Goal: Information Seeking & Learning: Check status

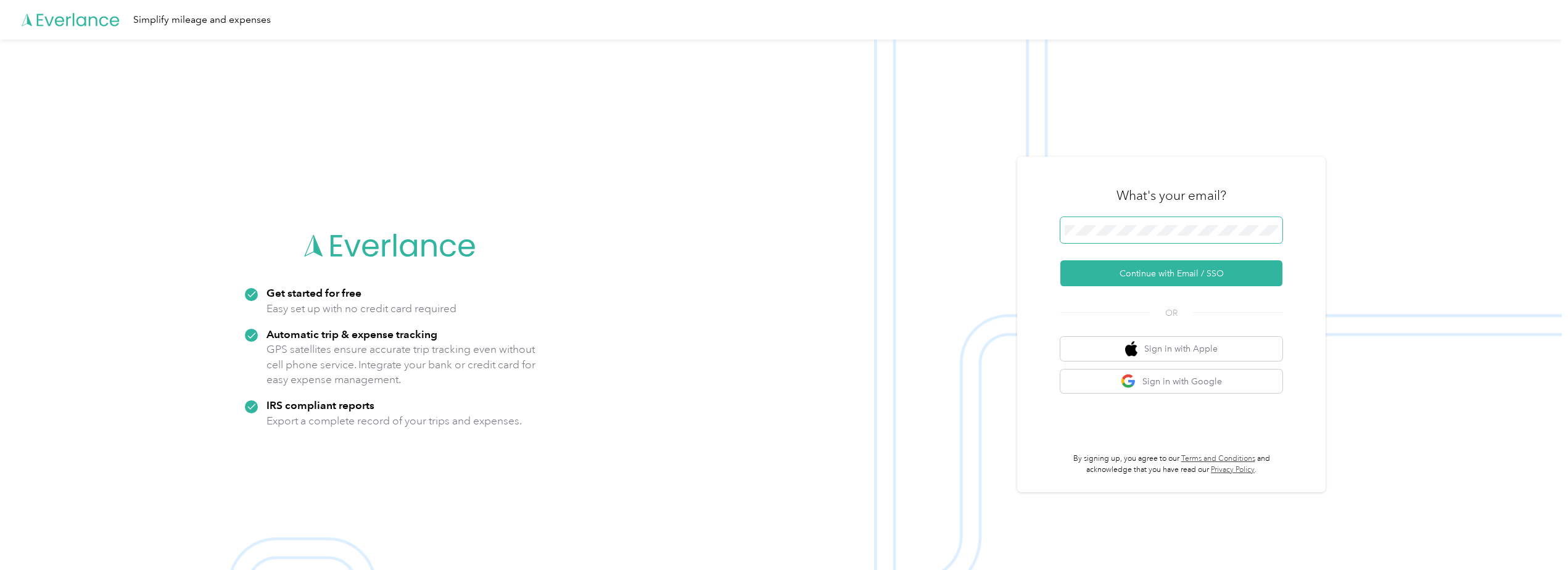
click at [1102, 223] on span at bounding box center [1172, 230] width 222 height 26
click at [1157, 275] on button "Continue with Email / SSO" at bounding box center [1172, 274] width 222 height 26
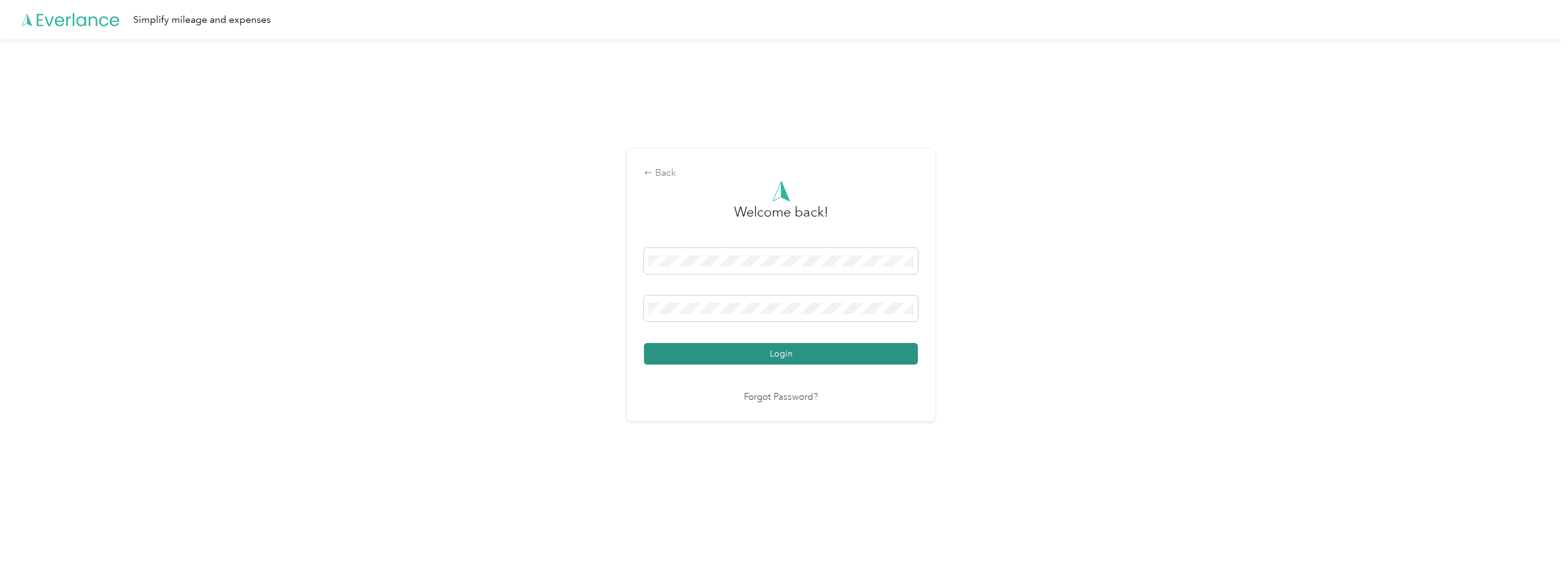
click at [795, 353] on button "Login" at bounding box center [781, 353] width 274 height 21
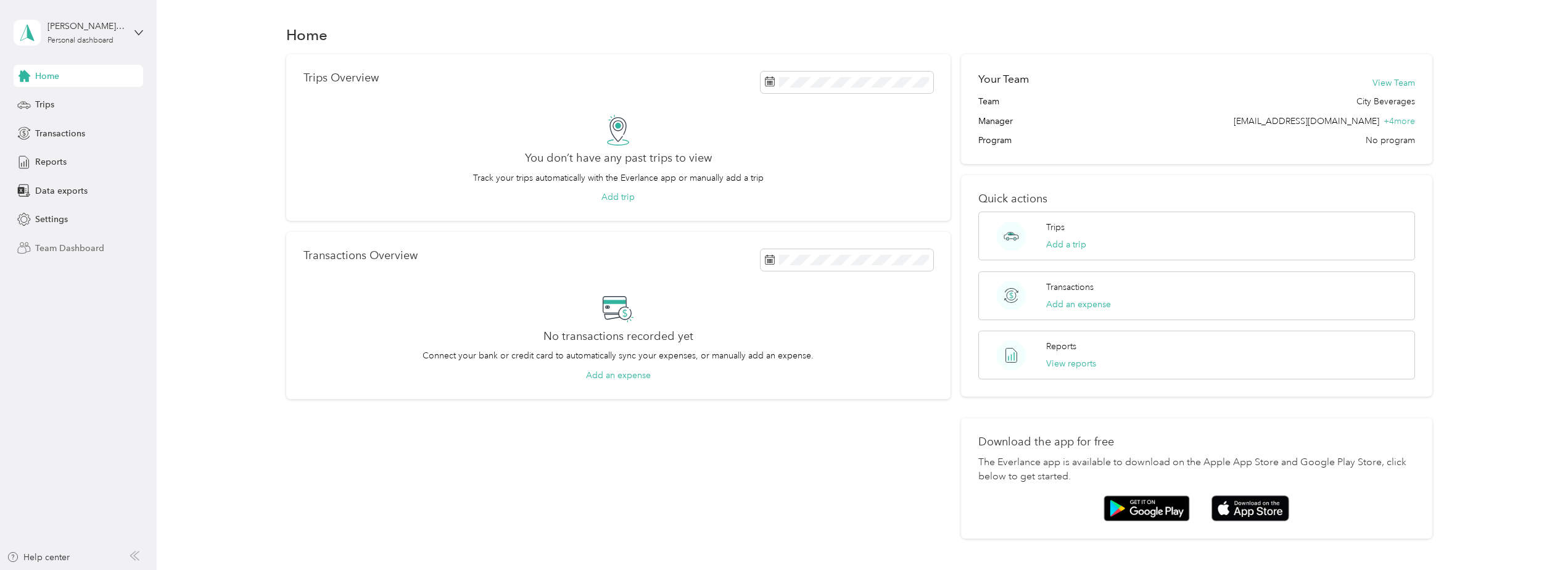
click at [54, 249] on span "Team Dashboard" at bounding box center [69, 248] width 69 height 13
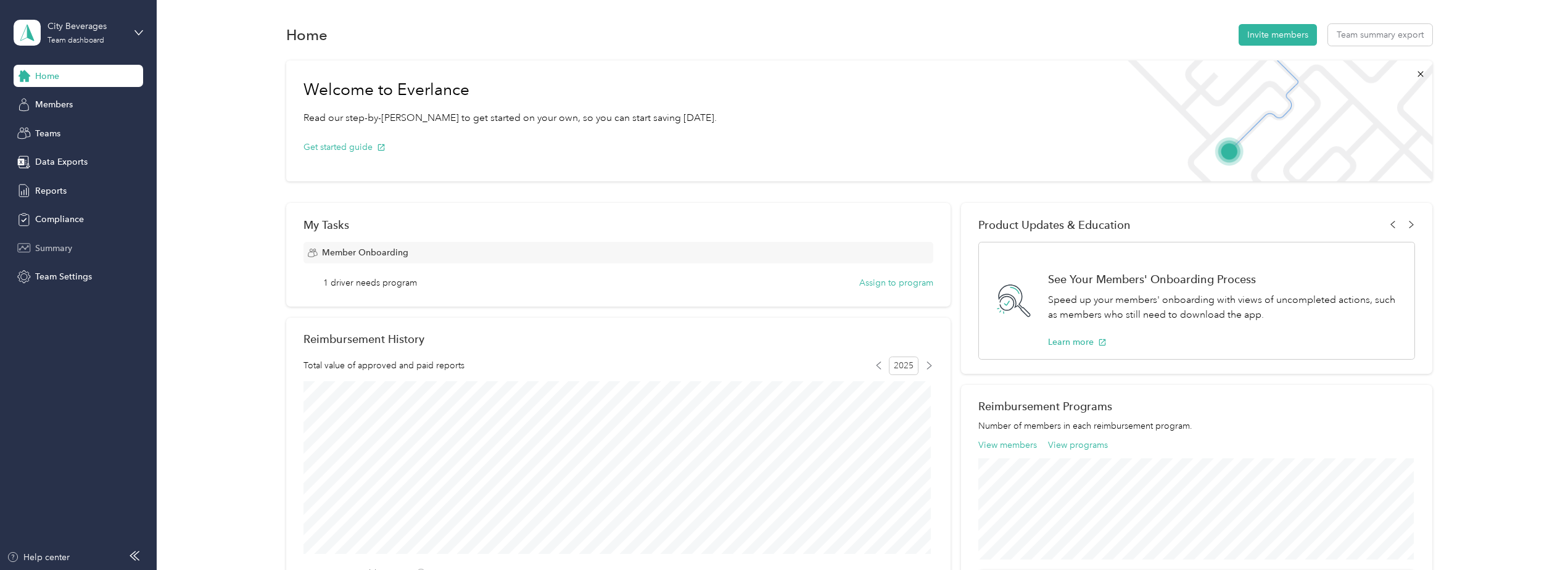
click at [48, 248] on span "Summary" at bounding box center [53, 248] width 37 height 13
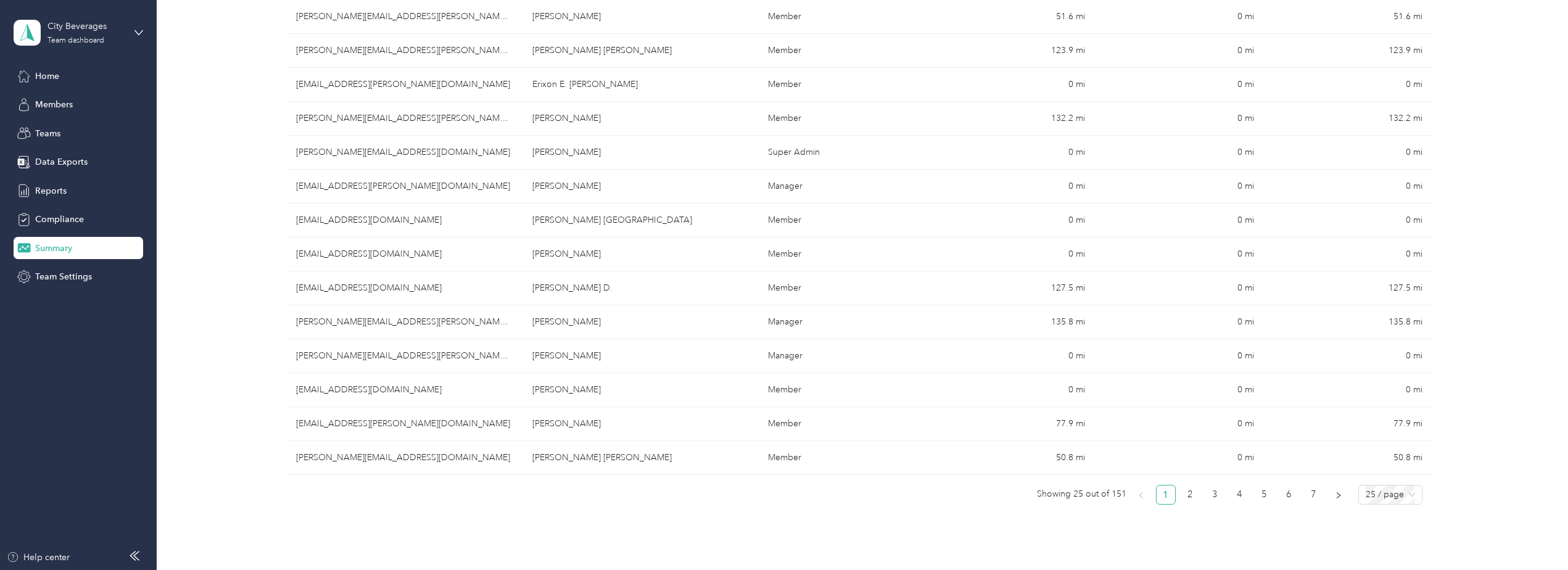
scroll to position [679, 0]
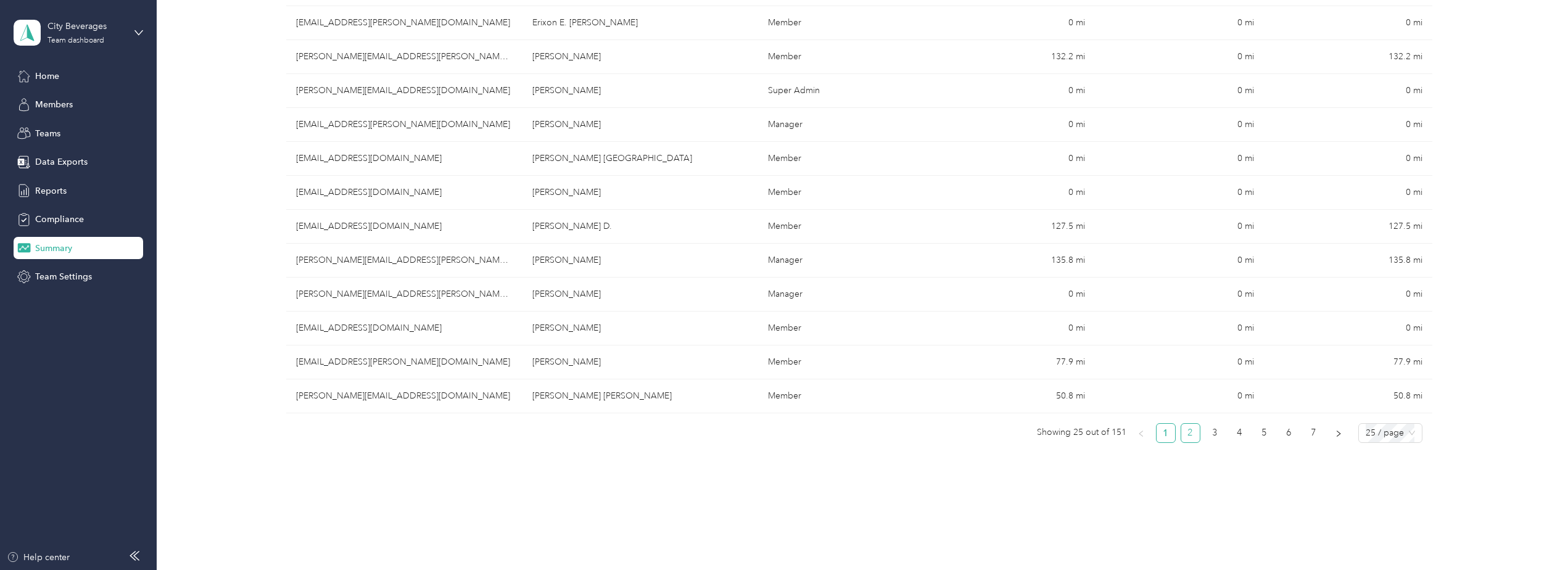
click at [1185, 432] on link "2" at bounding box center [1190, 433] width 19 height 19
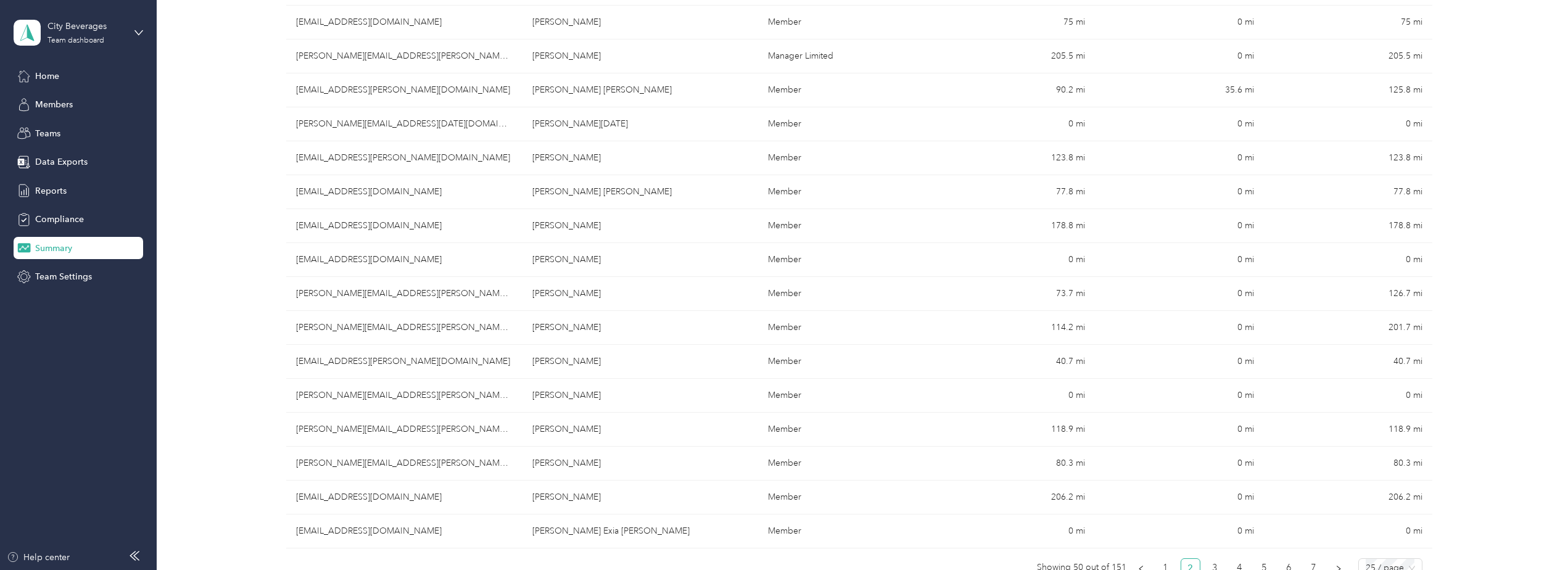
scroll to position [566, 0]
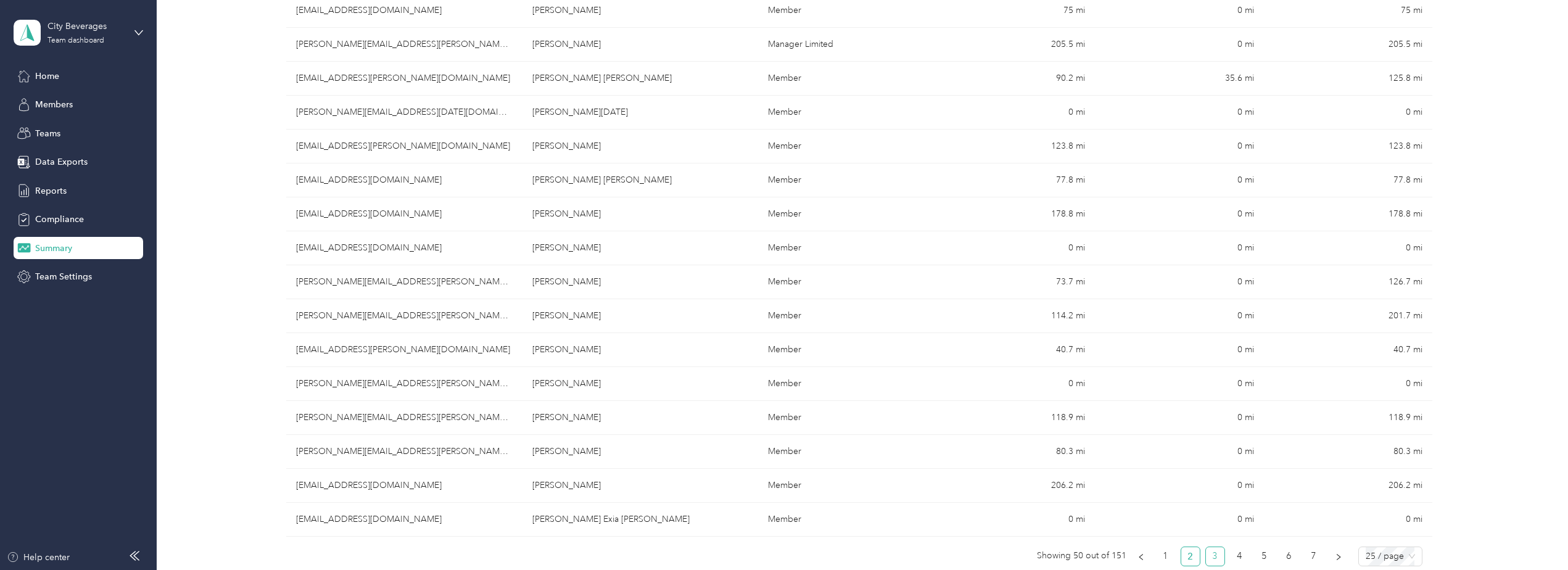
click at [1211, 556] on link "3" at bounding box center [1216, 557] width 19 height 19
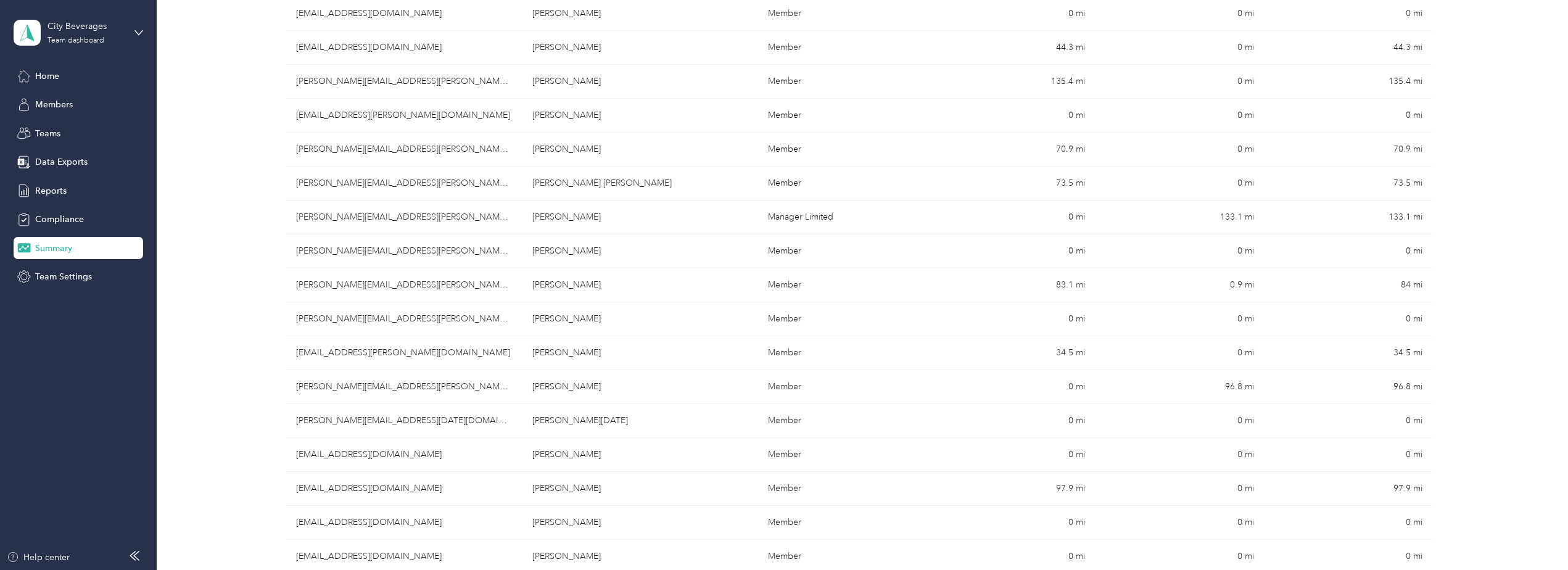
scroll to position [381, 0]
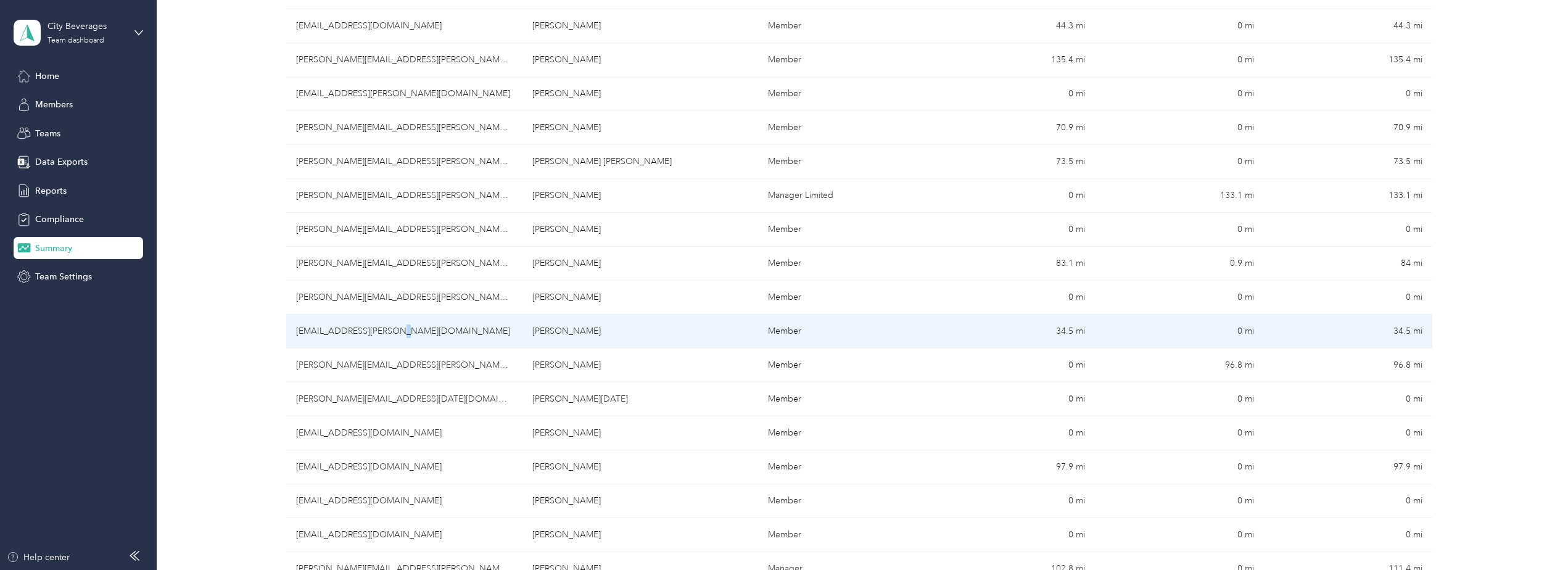
click at [382, 330] on td "[EMAIL_ADDRESS][PERSON_NAME][DOMAIN_NAME]" at bounding box center [404, 332] width 236 height 34
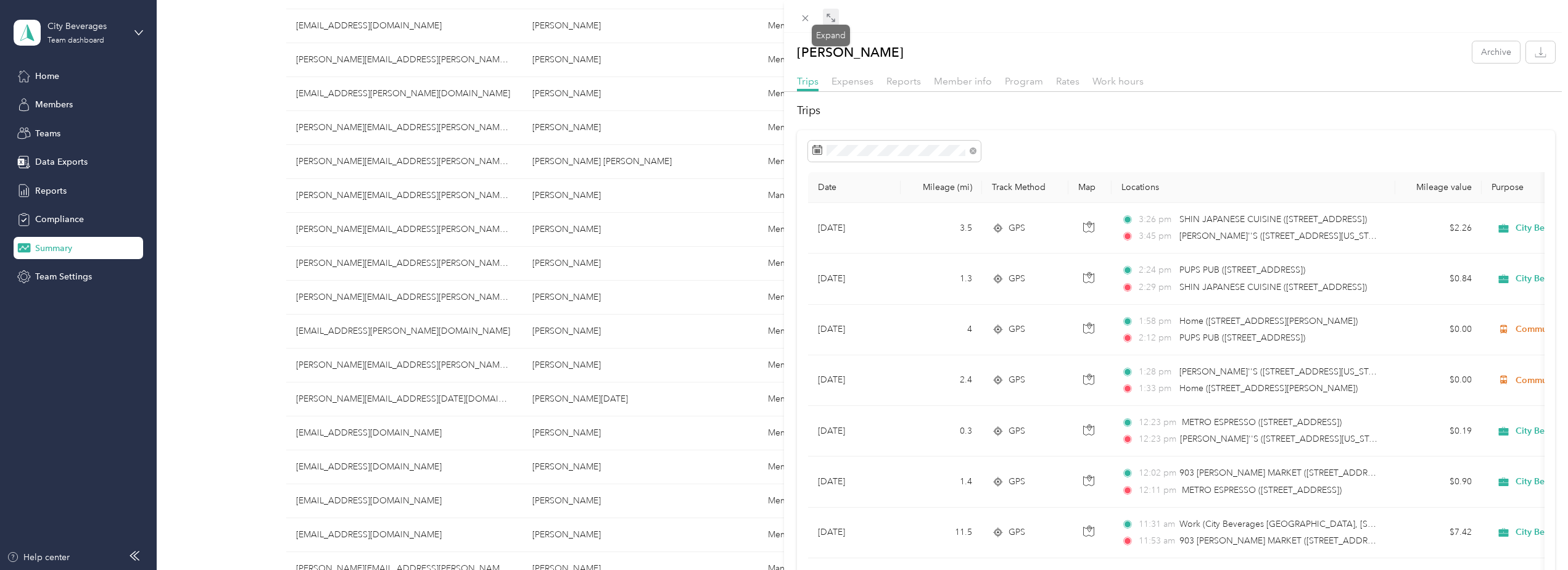
click at [834, 21] on icon at bounding box center [833, 20] width 3 height 3
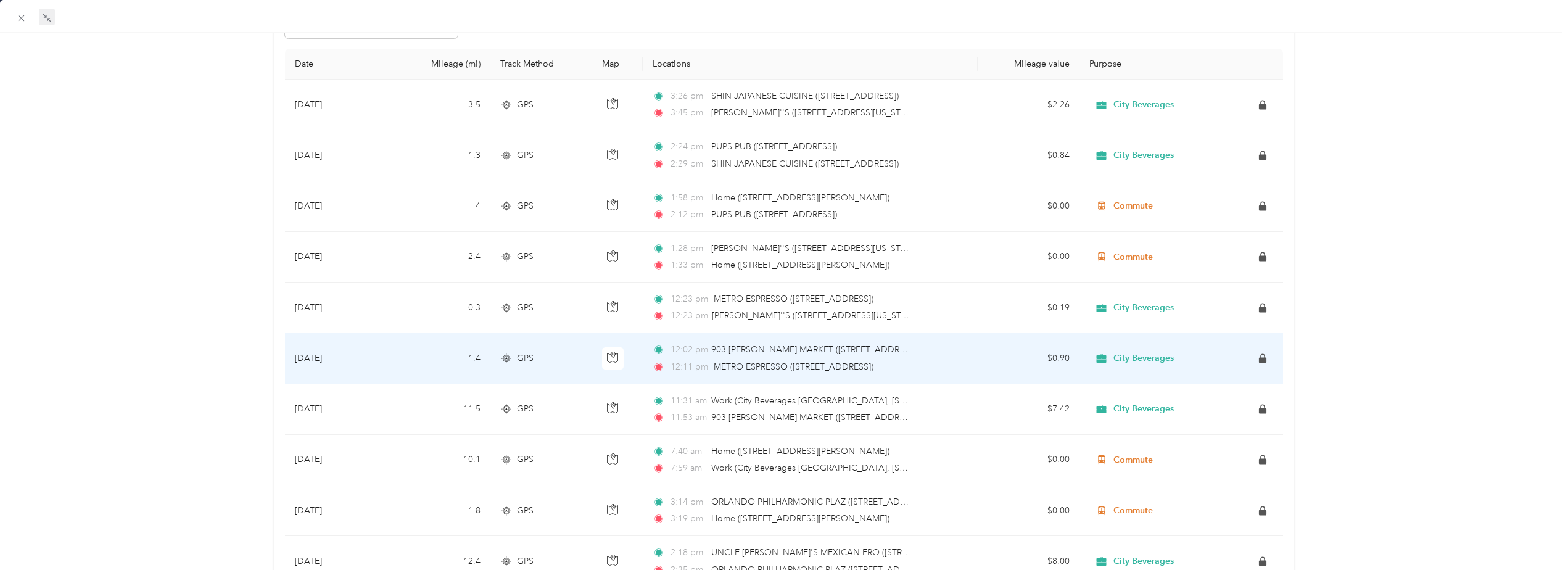
scroll to position [185, 0]
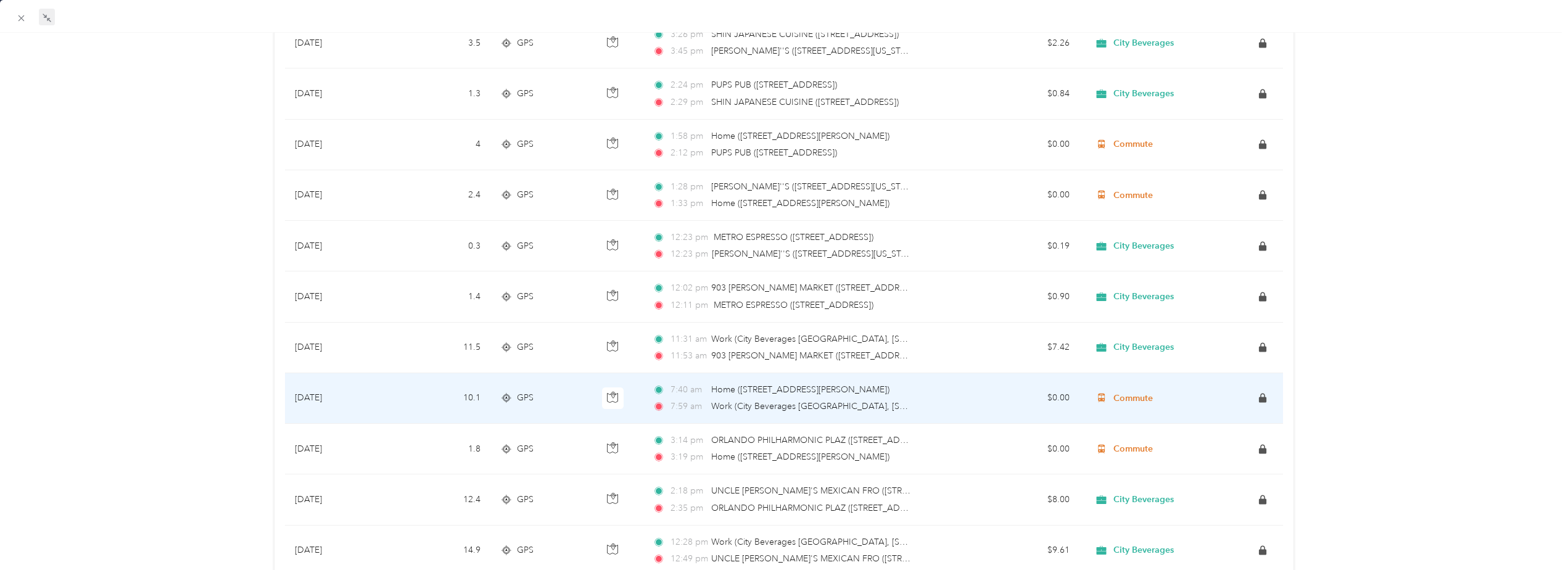
click at [687, 416] on td "7:40 am Home ([STREET_ADDRESS][PERSON_NAME]) 7:59 am Work ([GEOGRAPHIC_DATA][ST…" at bounding box center [810, 399] width 334 height 51
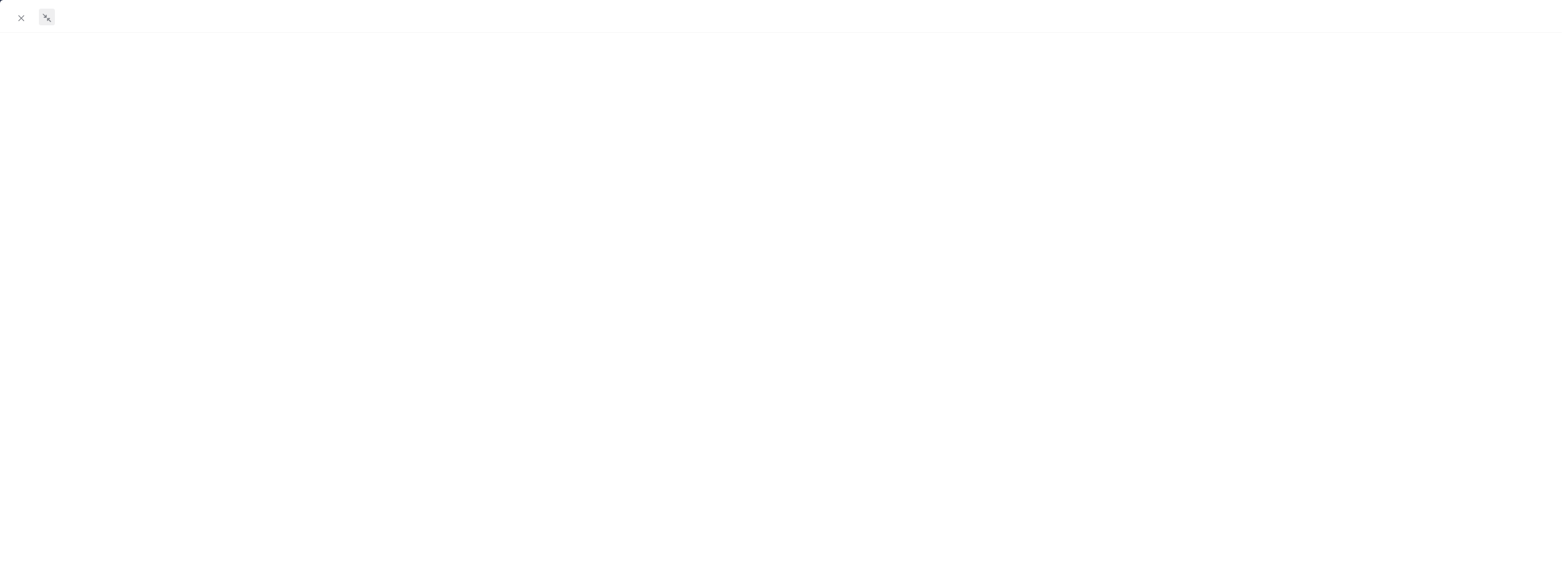
scroll to position [164, 0]
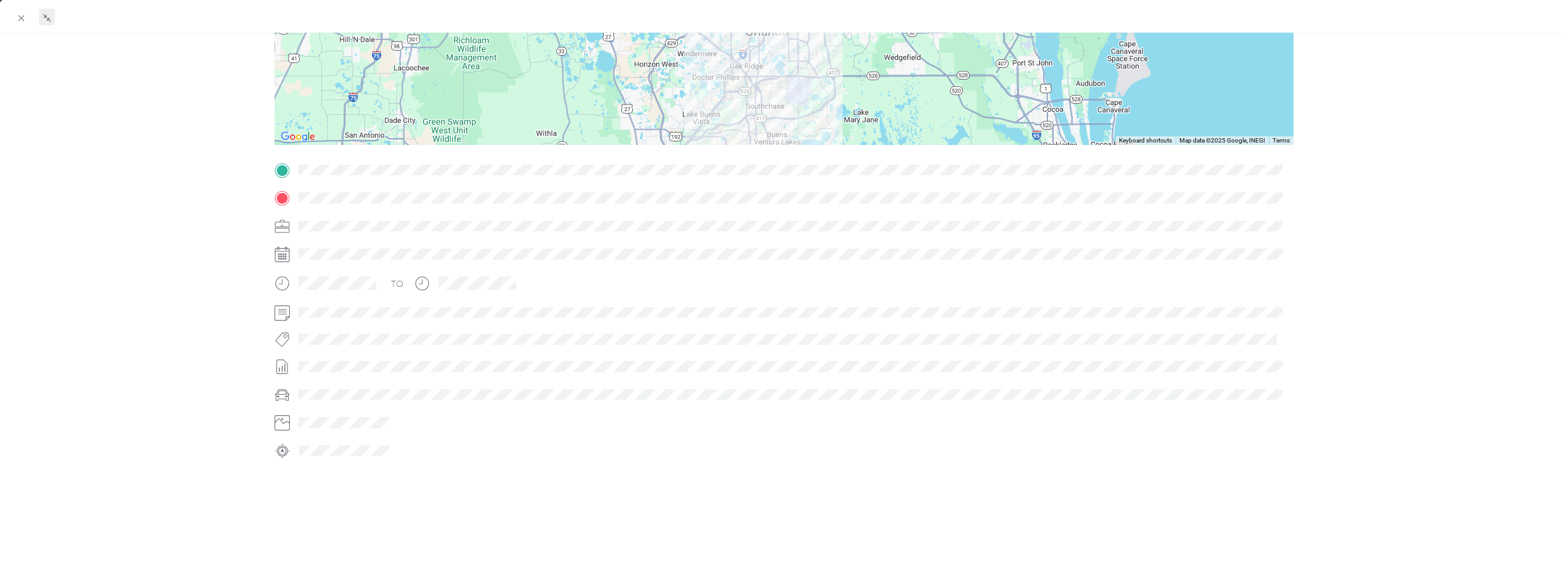
click at [0, 31] on html "City Beverages Team dashboard Home Members Teams Data Exports Reports Complianc…" at bounding box center [781, 285] width 1562 height 570
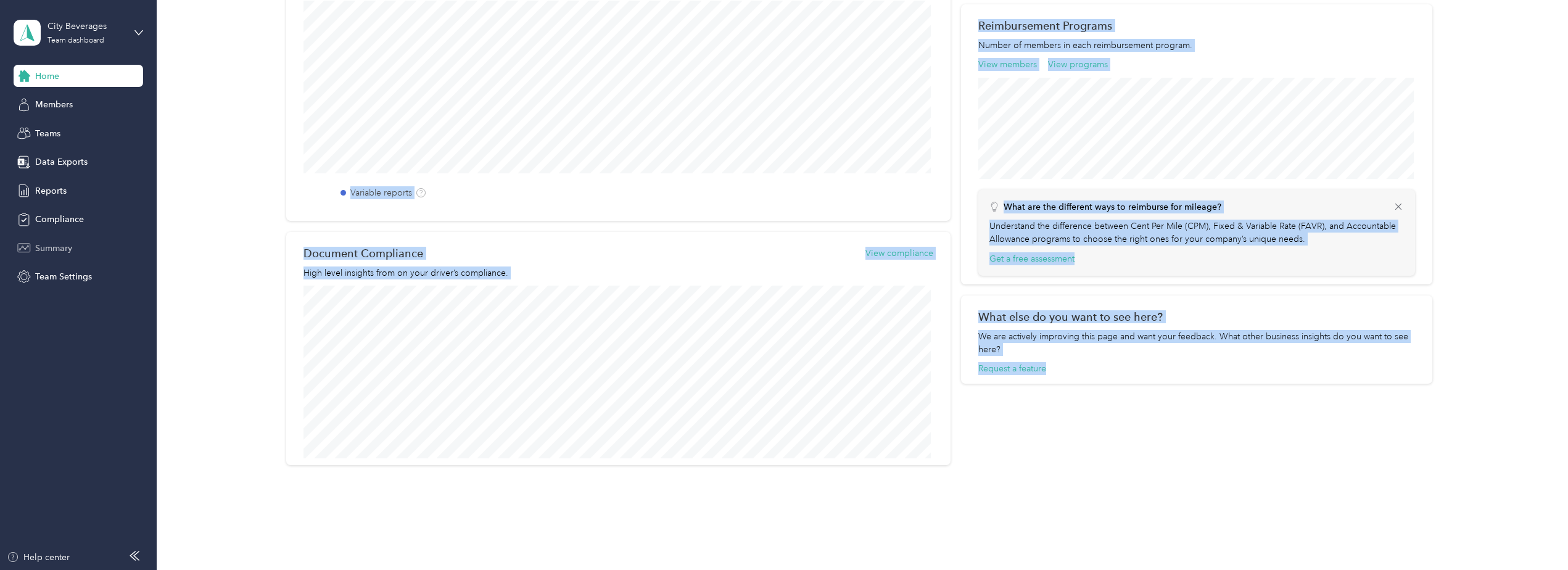
click at [62, 248] on span "Summary" at bounding box center [53, 248] width 37 height 13
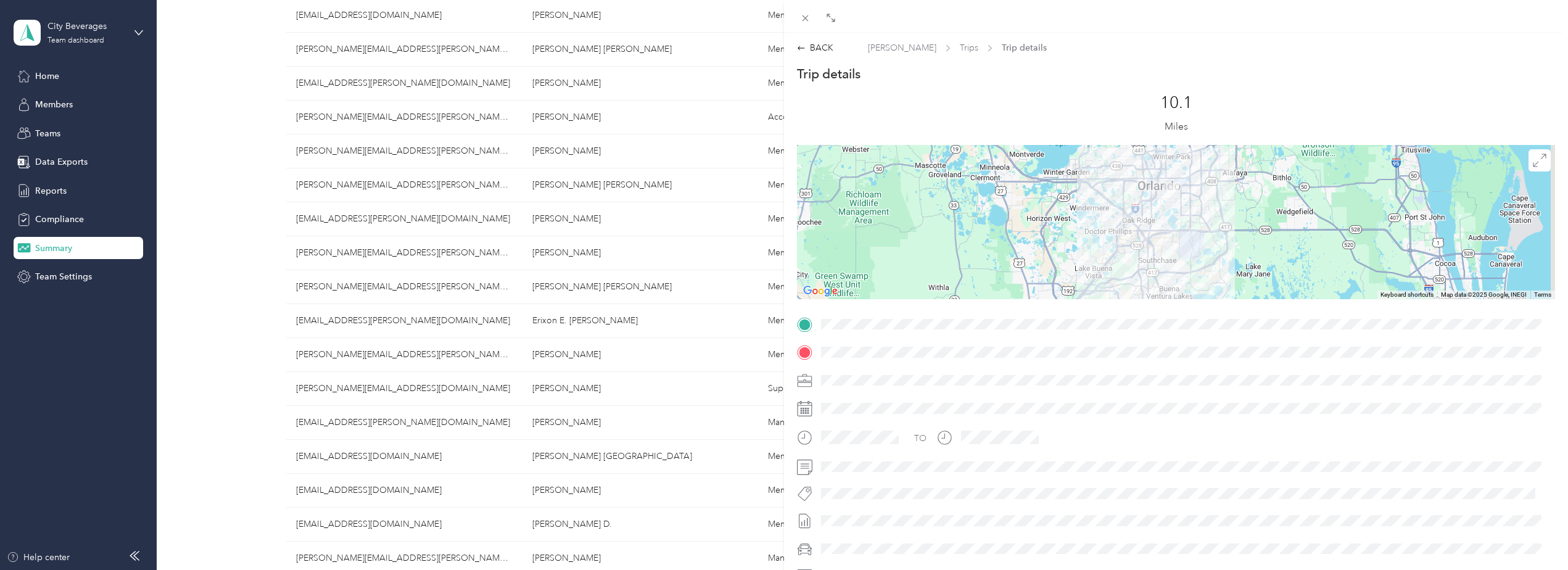
click at [54, 278] on div "BACK [PERSON_NAME] Trips Trip details Trip details This trip cannot be edited b…" at bounding box center [784, 285] width 1568 height 570
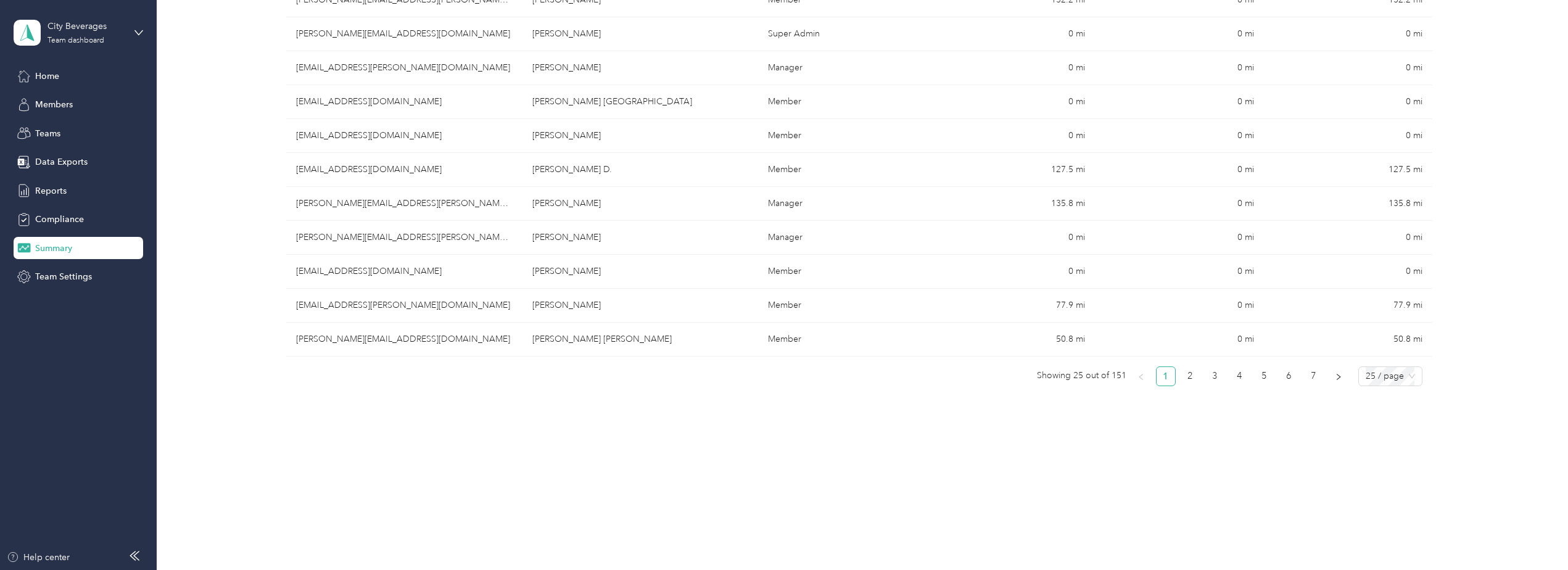
scroll to position [752, 0]
click at [1189, 375] on link "2" at bounding box center [1190, 371] width 19 height 19
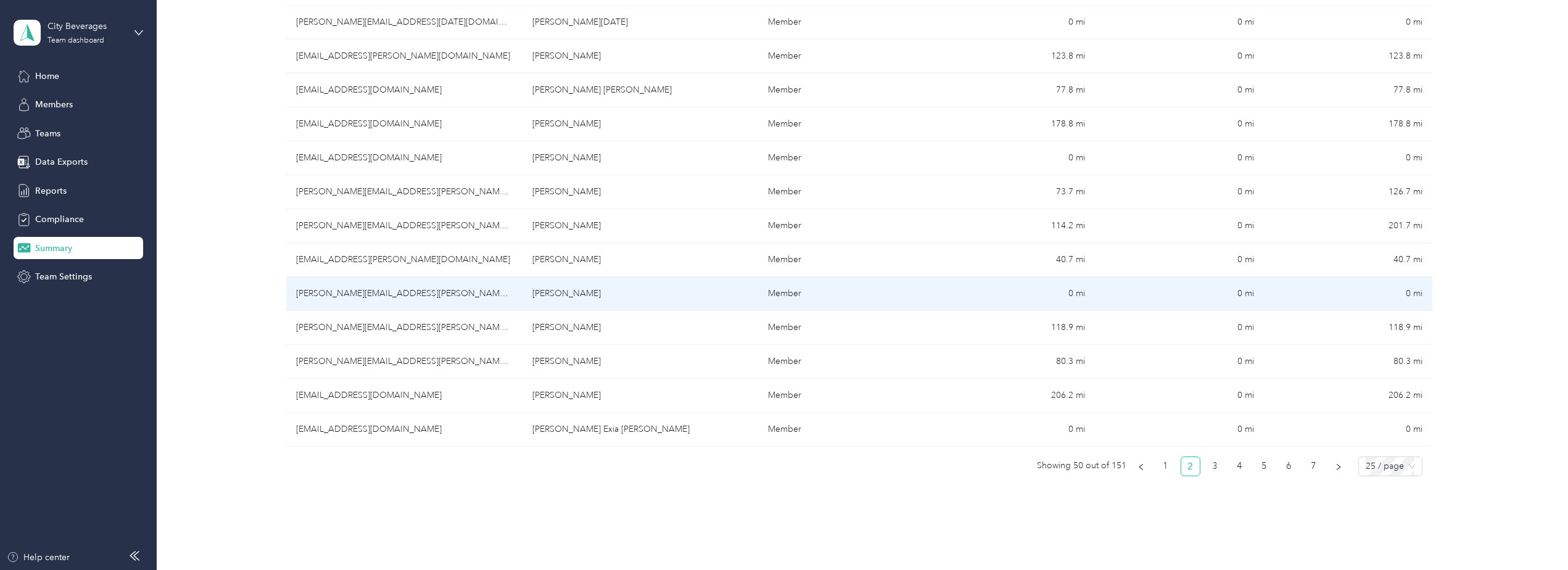
scroll to position [629, 0]
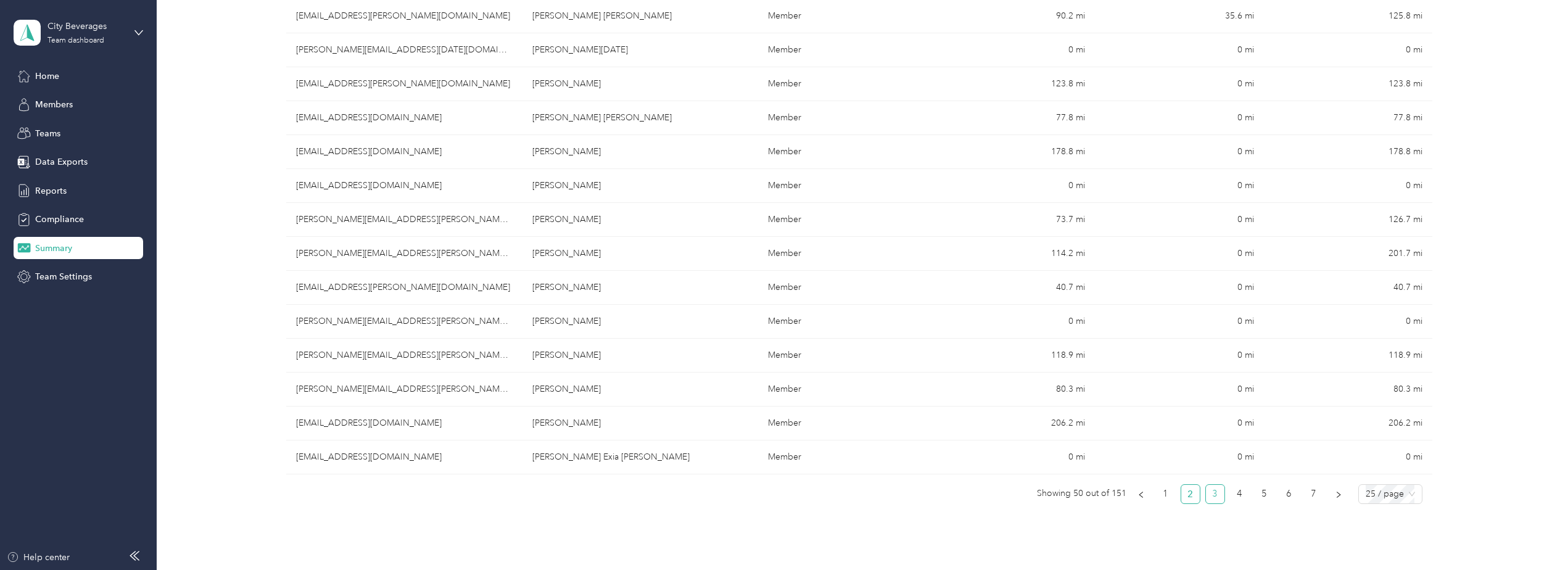
click at [1217, 494] on link "3" at bounding box center [1216, 494] width 19 height 19
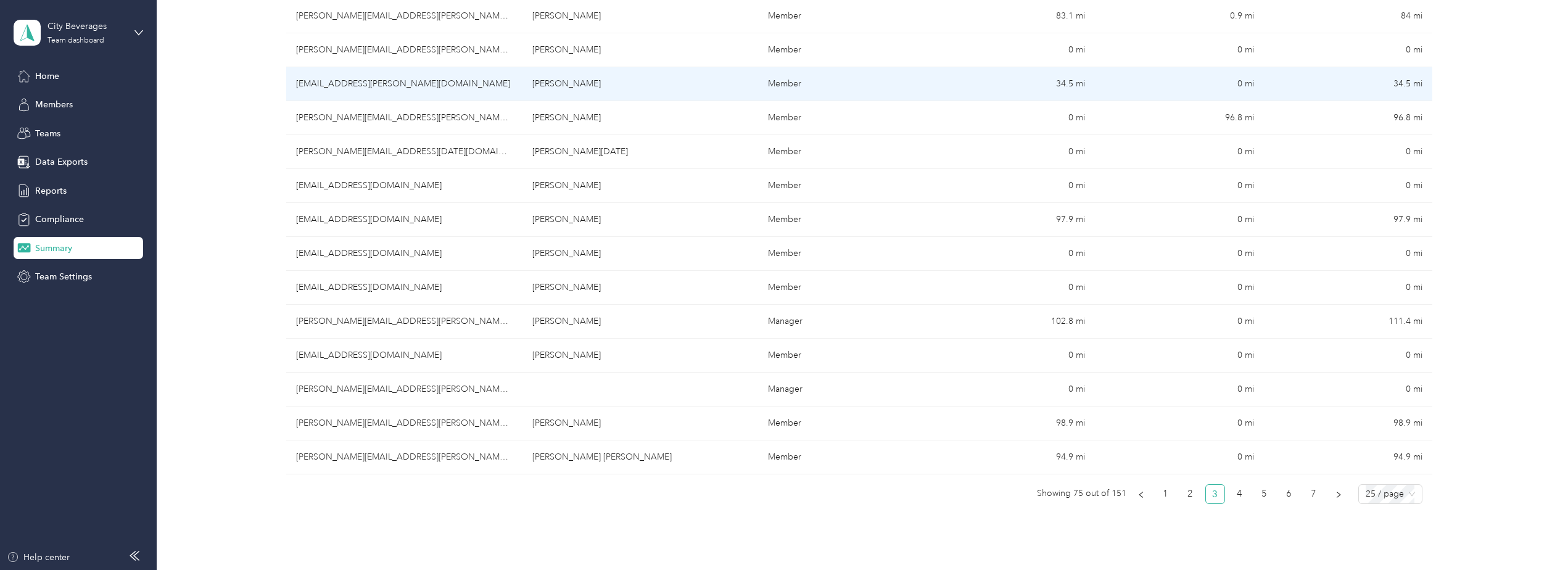
click at [339, 82] on td "[EMAIL_ADDRESS][PERSON_NAME][DOMAIN_NAME]" at bounding box center [404, 84] width 236 height 34
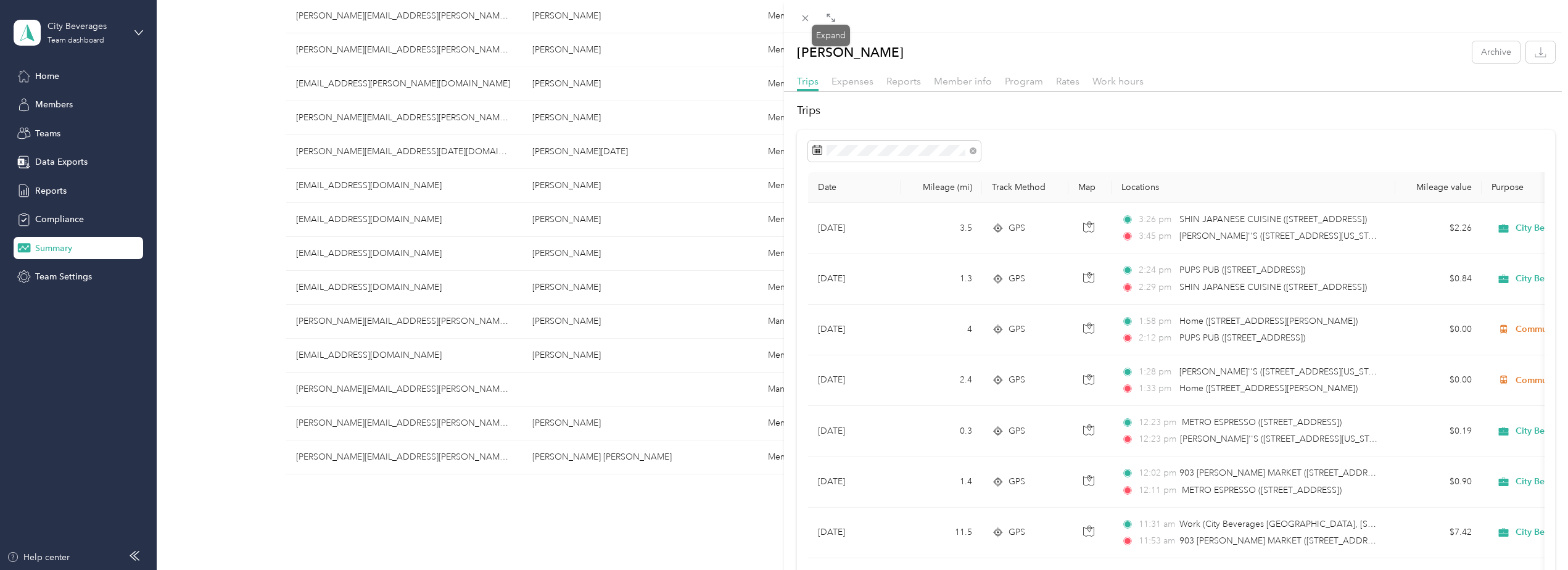
drag, startPoint x: 833, startPoint y: 17, endPoint x: 800, endPoint y: 42, distance: 41.4
click at [832, 17] on icon at bounding box center [831, 18] width 10 height 10
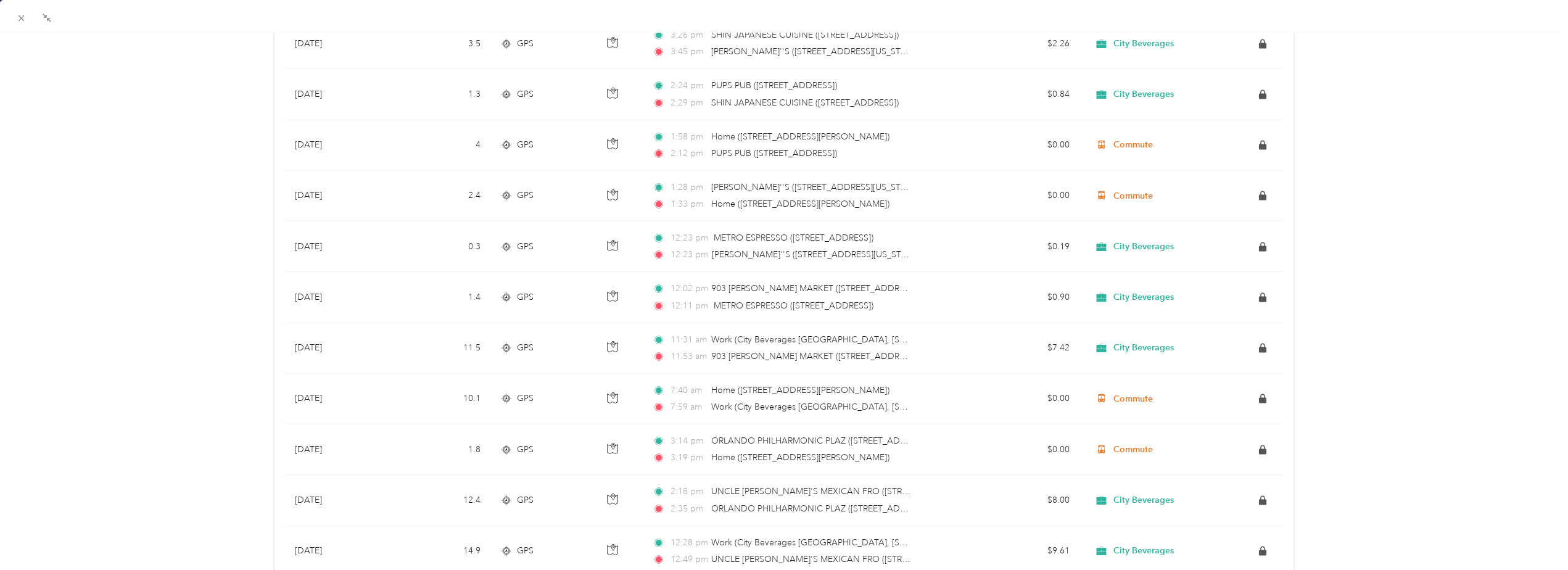
scroll to position [185, 0]
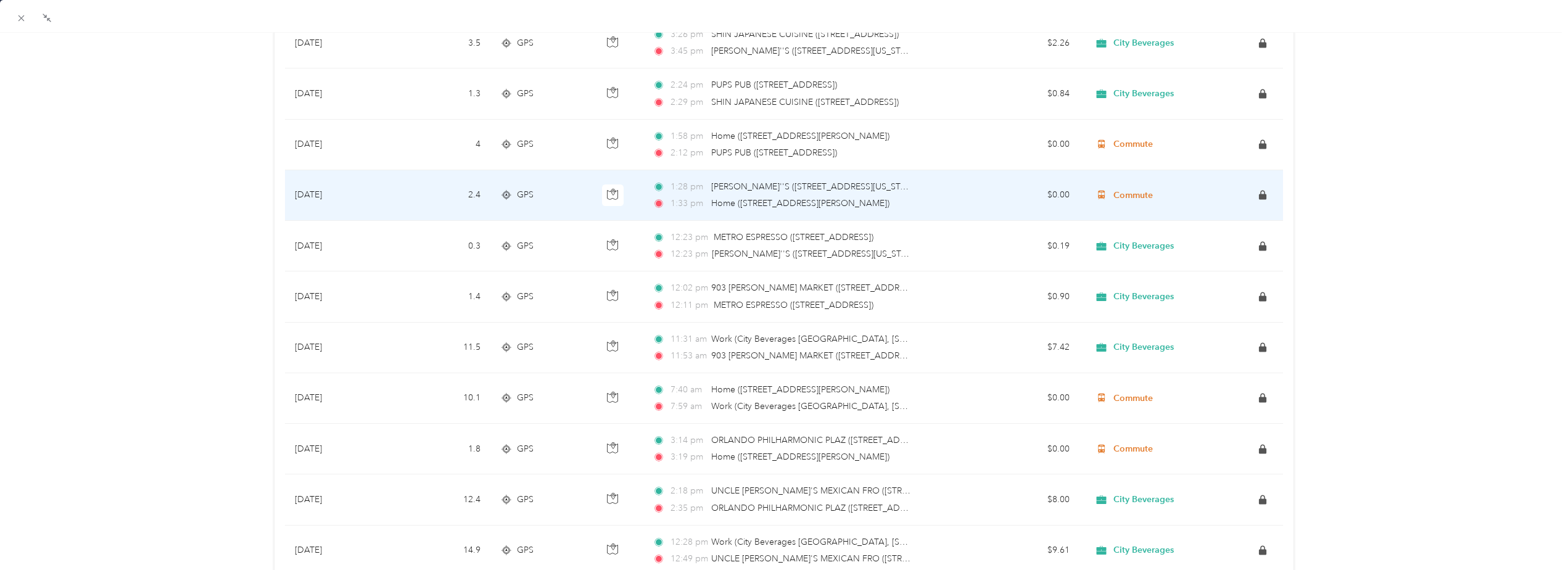
click at [694, 220] on td "1:28 pm [PERSON_NAME]''S ([STREET_ADDRESS][US_STATE]) 1:33 pm Home ([STREET_ADD…" at bounding box center [810, 196] width 334 height 51
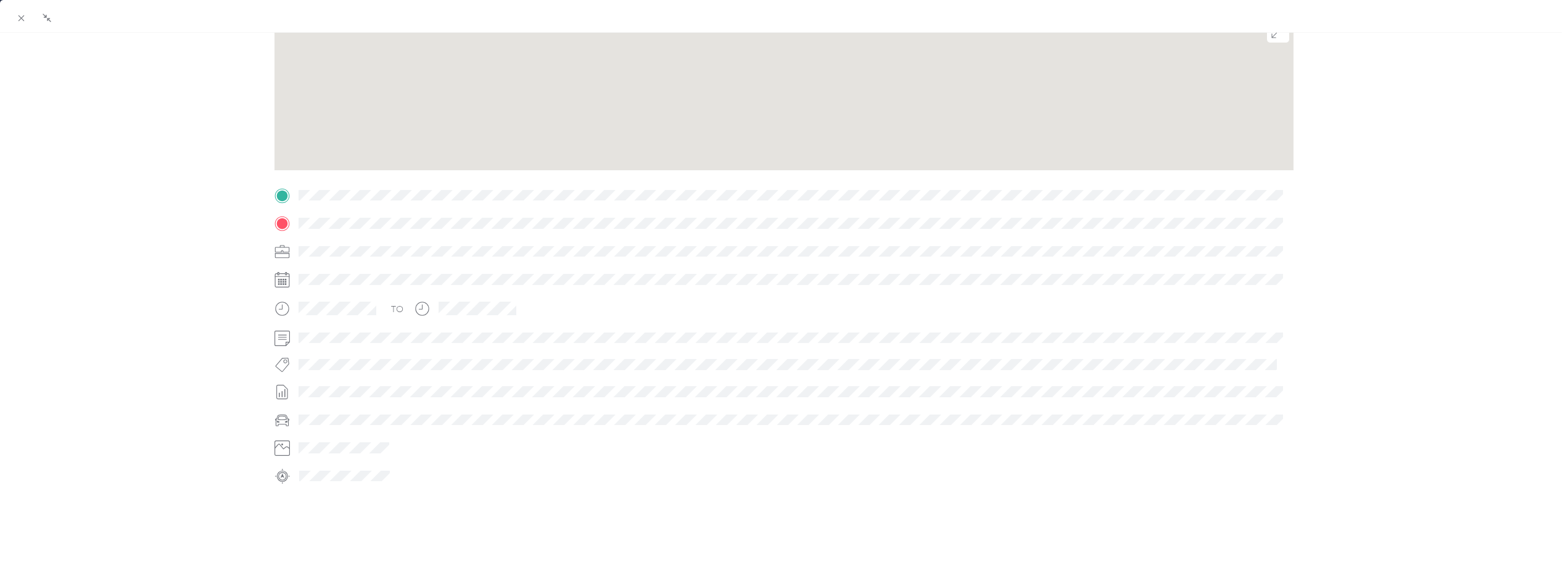
scroll to position [164, 0]
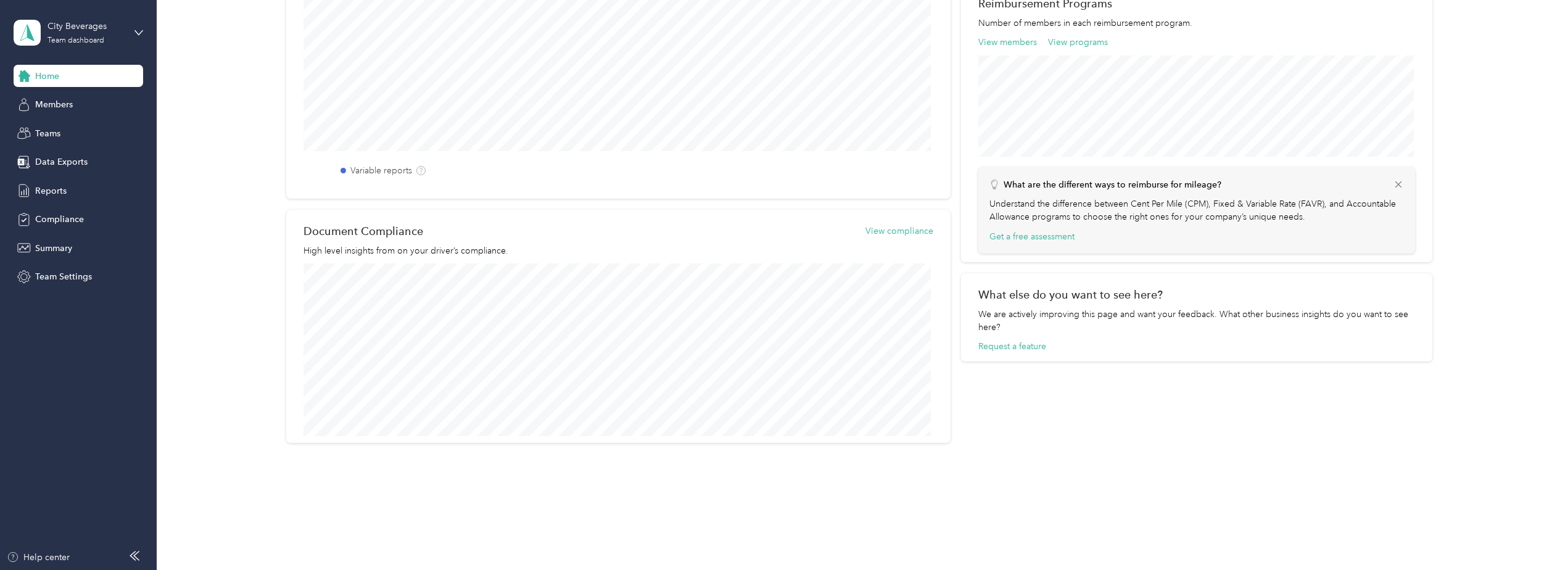
scroll to position [403, 0]
click at [60, 253] on span "Summary" at bounding box center [53, 248] width 37 height 13
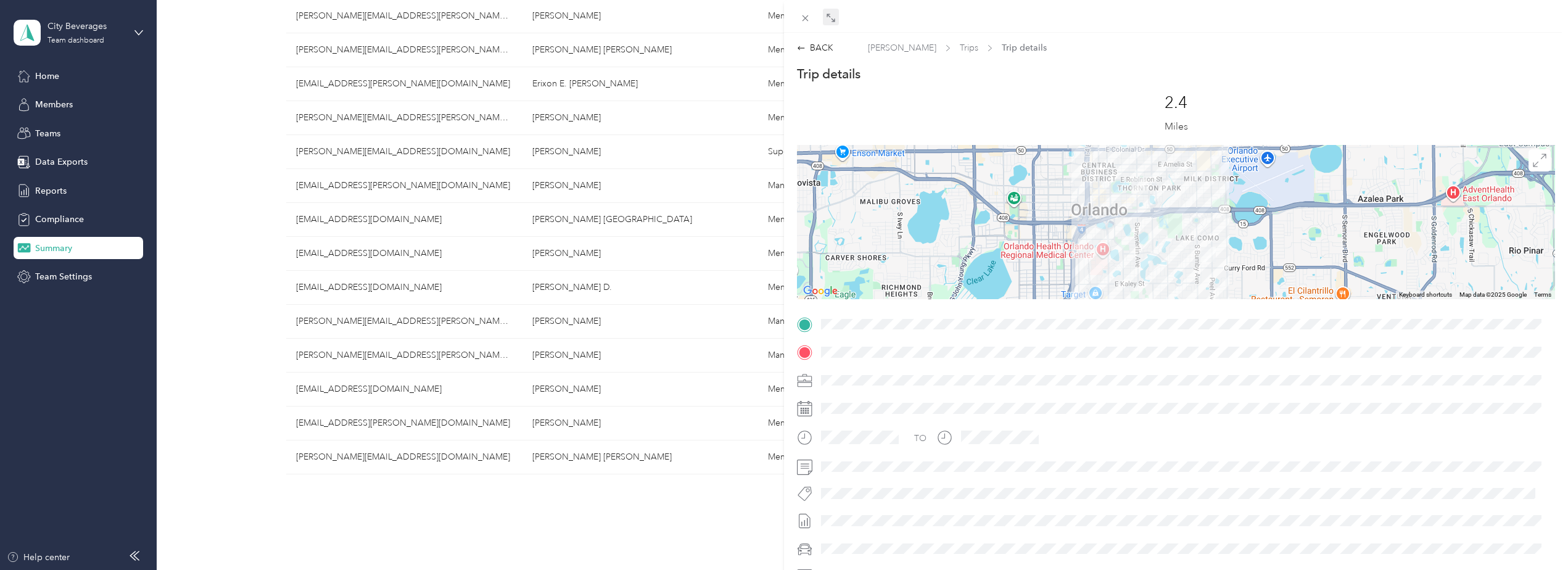
click at [834, 21] on icon at bounding box center [833, 20] width 3 height 3
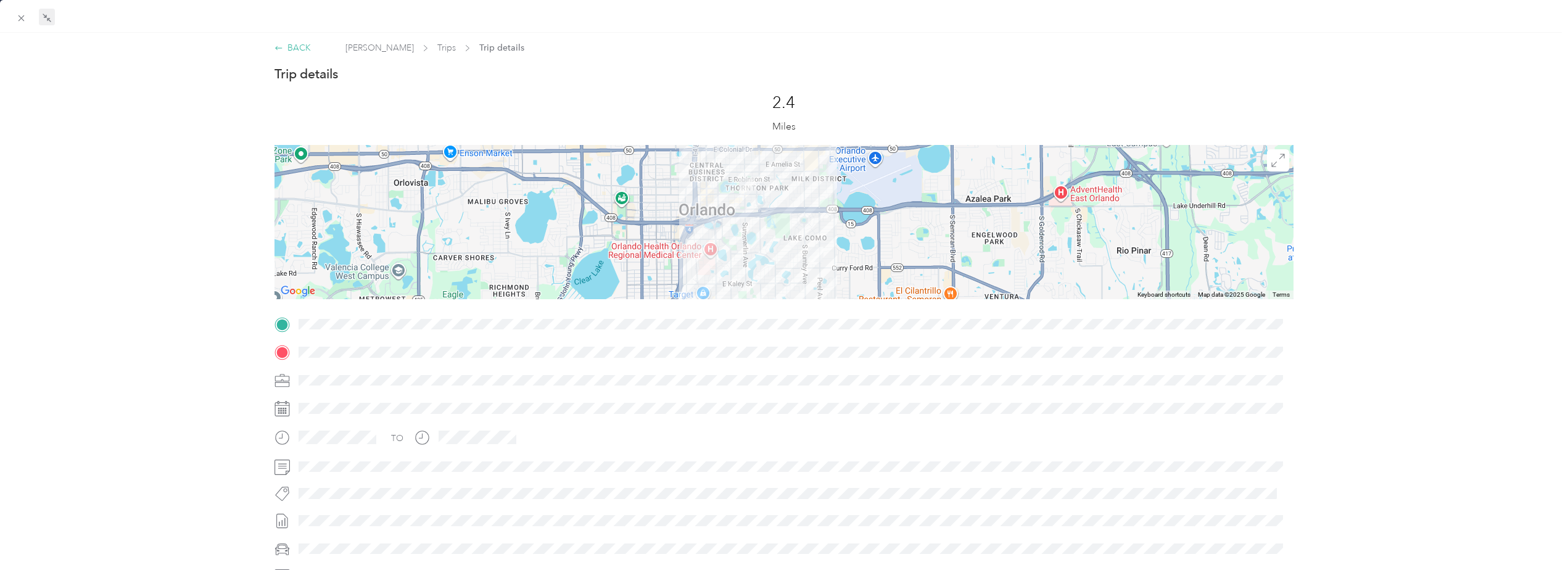
click at [291, 50] on div "BACK" at bounding box center [292, 48] width 37 height 13
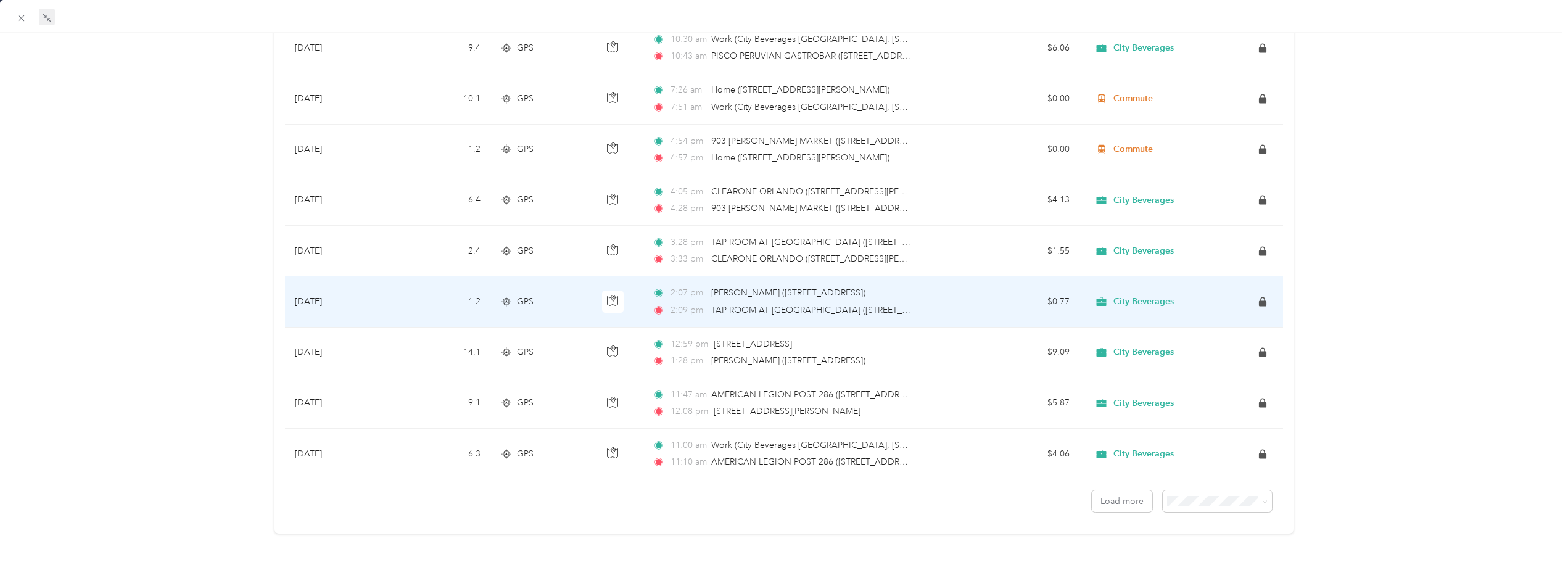
scroll to position [1002, 0]
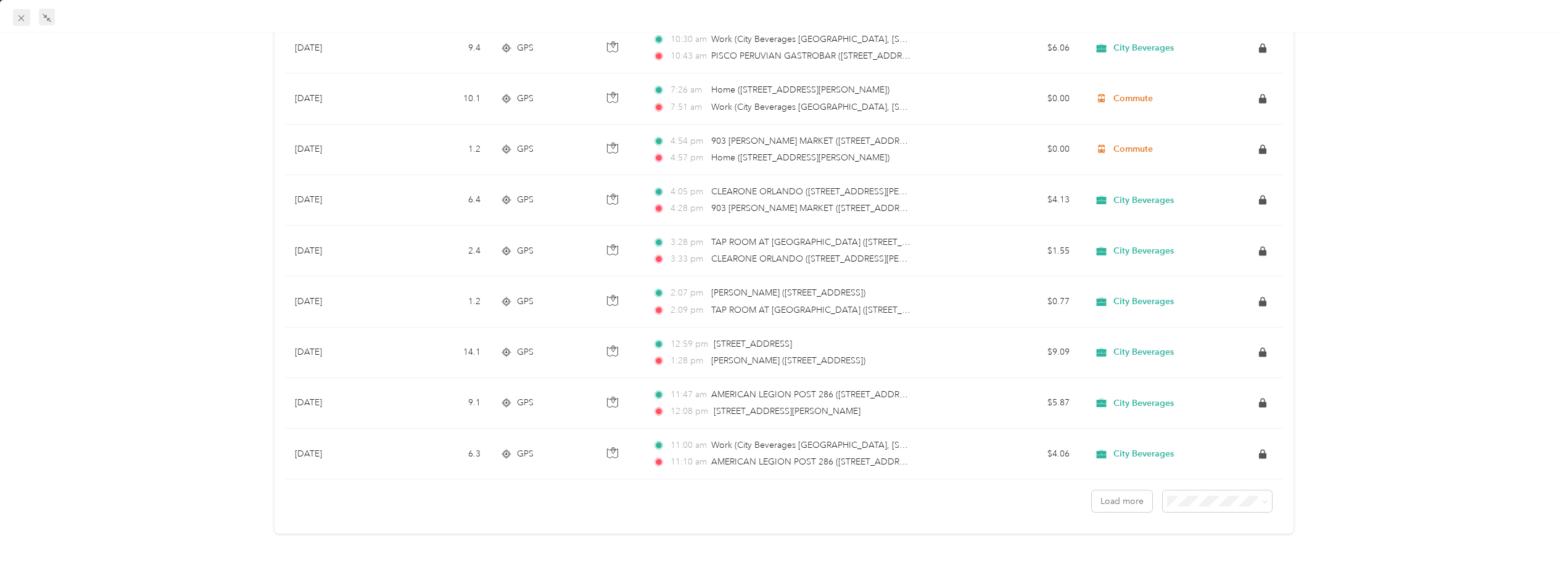
click at [28, 20] on span at bounding box center [21, 18] width 17 height 17
